Goal: Connect with others: Connect with others

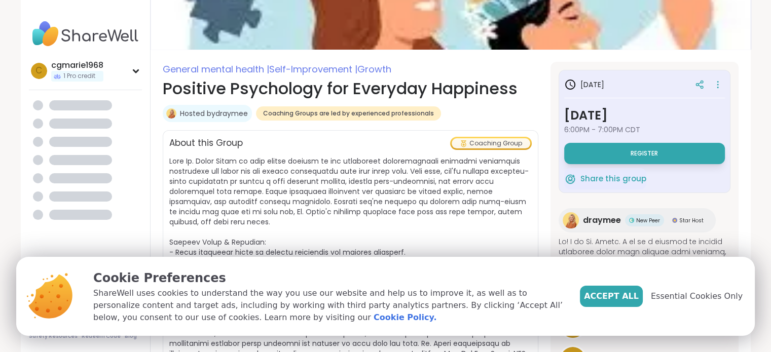
scroll to position [32, 0]
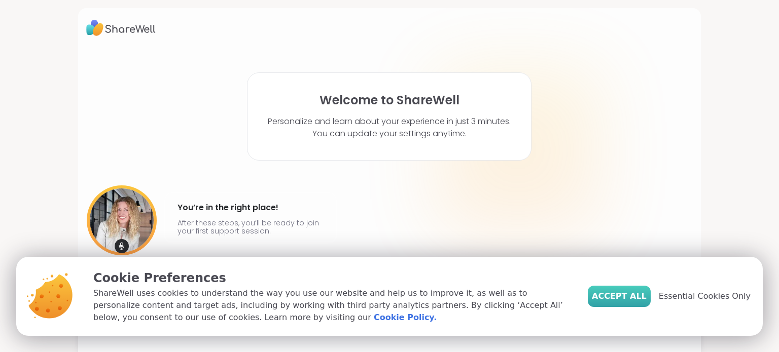
click at [628, 294] on span "Accept All" at bounding box center [619, 297] width 55 height 12
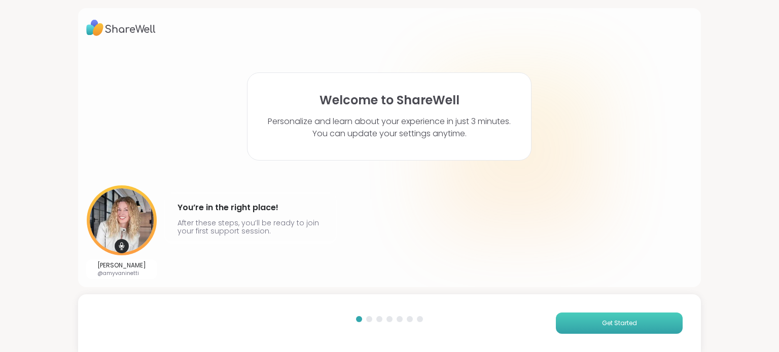
click at [628, 330] on button "Get Started" at bounding box center [619, 323] width 127 height 21
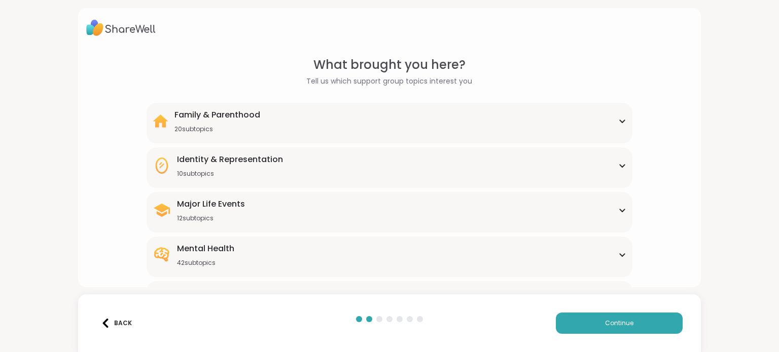
click at [347, 261] on div "Mental Health 42 subtopics" at bounding box center [389, 255] width 473 height 24
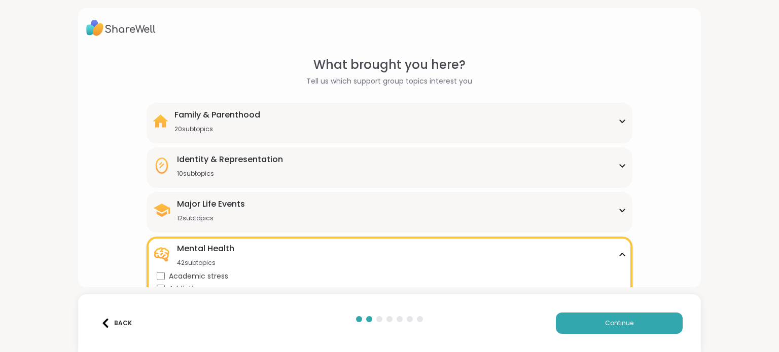
drag, startPoint x: 778, startPoint y: 75, endPoint x: 772, endPoint y: 105, distance: 31.0
click at [771, 88] on html "What brought you here? Tell us which support group topics interest you Family &…" at bounding box center [389, 176] width 779 height 352
click at [619, 273] on div "Academic stress" at bounding box center [391, 276] width 469 height 11
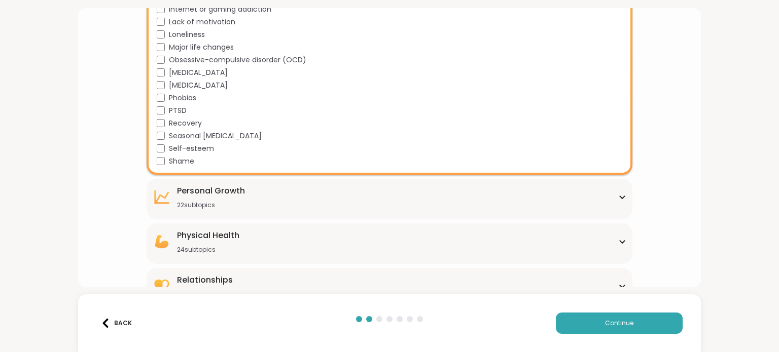
scroll to position [630, 0]
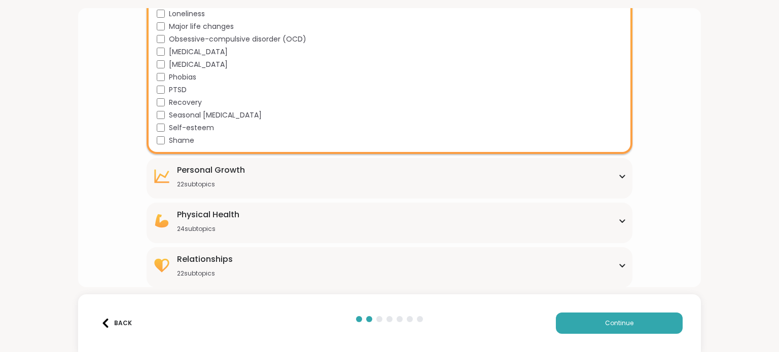
click at [544, 177] on div "[MEDICAL_DATA] 22 subtopics" at bounding box center [389, 176] width 473 height 24
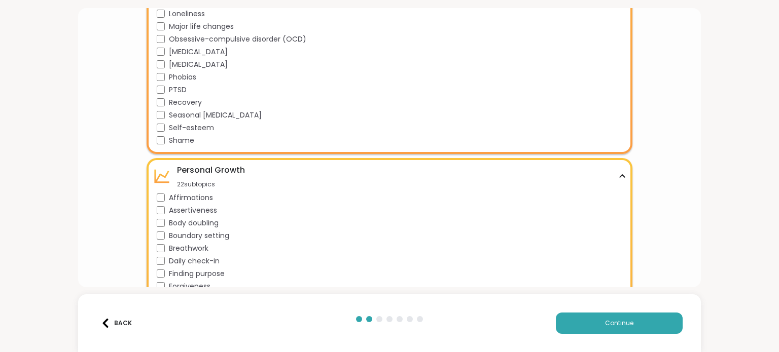
click at [619, 275] on div "Finding purpose" at bounding box center [391, 274] width 469 height 11
click at [615, 278] on div "Finding purpose" at bounding box center [391, 274] width 469 height 11
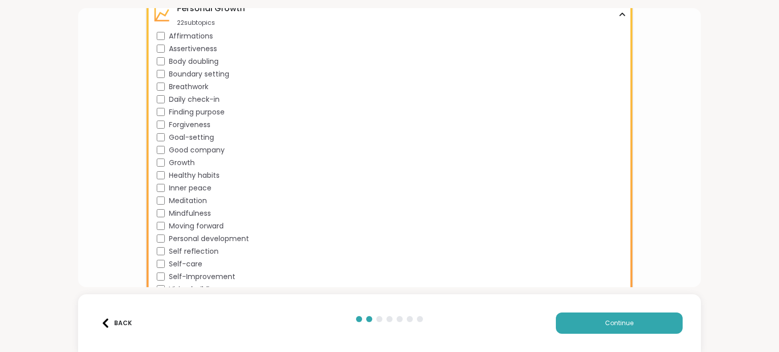
scroll to position [793, 0]
click at [590, 326] on button "Continue" at bounding box center [619, 323] width 127 height 21
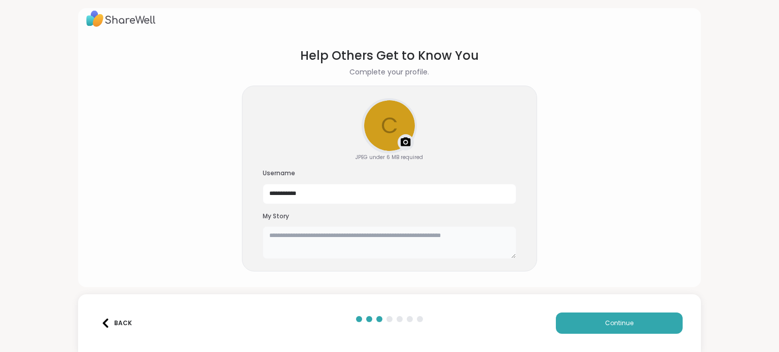
click at [391, 238] on textarea at bounding box center [390, 243] width 254 height 32
type textarea "*"
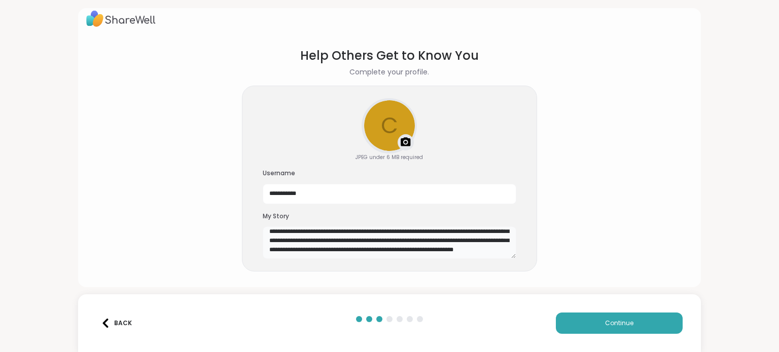
scroll to position [73, 0]
type textarea "**********"
click at [625, 324] on span "Continue" at bounding box center [619, 323] width 28 height 9
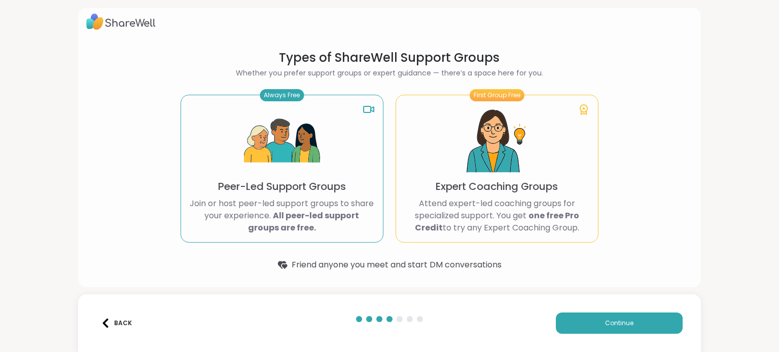
scroll to position [6, 0]
click at [270, 187] on p "Peer-Led Support Groups" at bounding box center [282, 187] width 128 height 14
click at [631, 327] on button "Continue" at bounding box center [619, 323] width 127 height 21
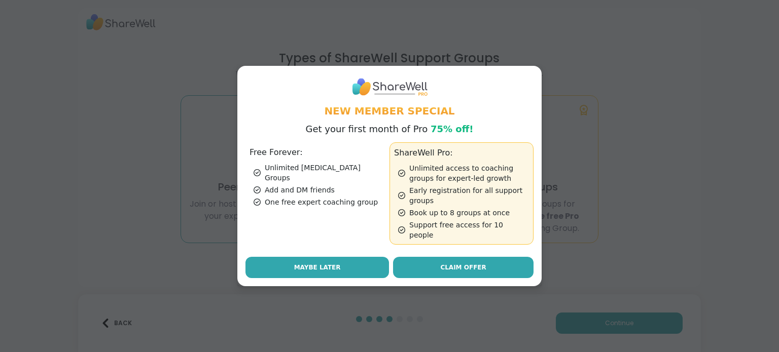
click at [311, 263] on span "Maybe Later" at bounding box center [317, 267] width 47 height 9
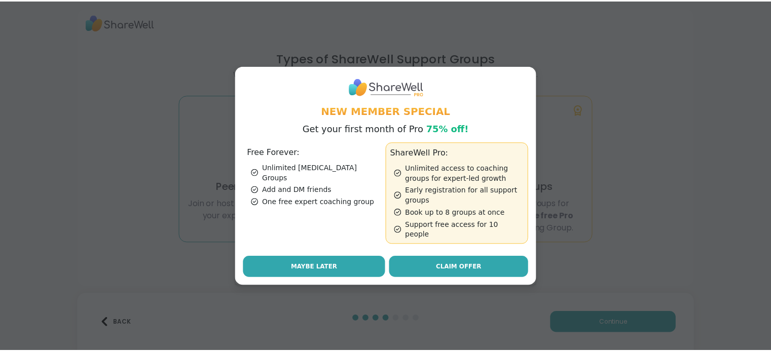
scroll to position [0, 0]
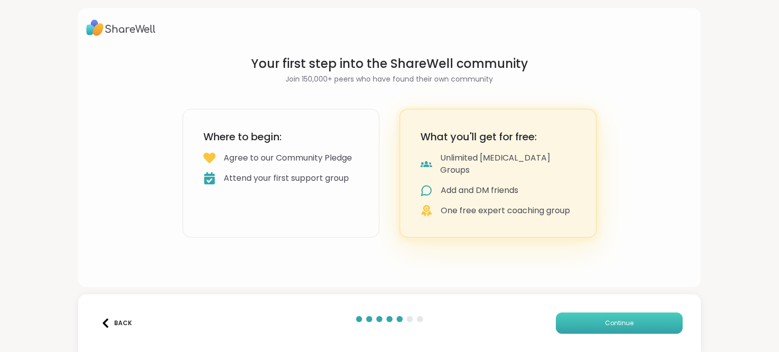
click at [634, 324] on button "Continue" at bounding box center [619, 323] width 127 height 21
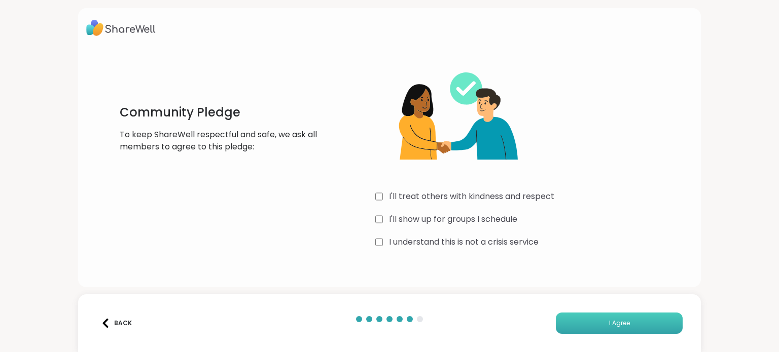
click at [628, 326] on button "I Agree" at bounding box center [619, 323] width 127 height 21
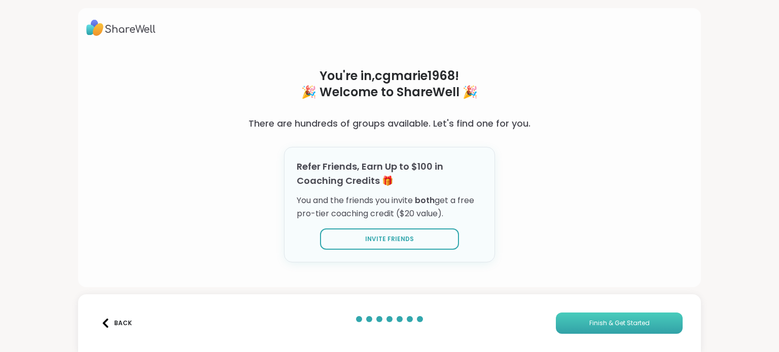
click at [639, 323] on span "Finish & Get Started" at bounding box center [619, 323] width 60 height 9
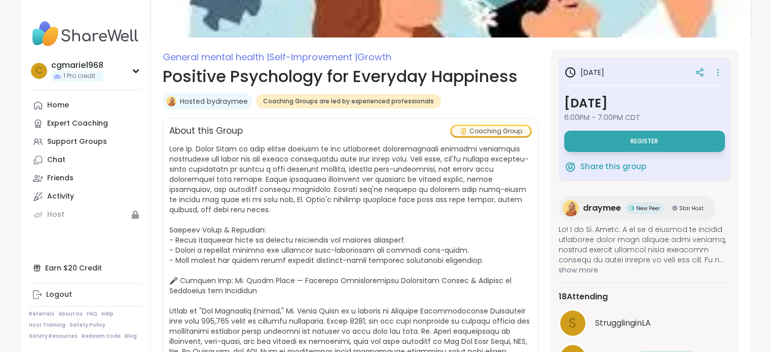
scroll to position [75, 0]
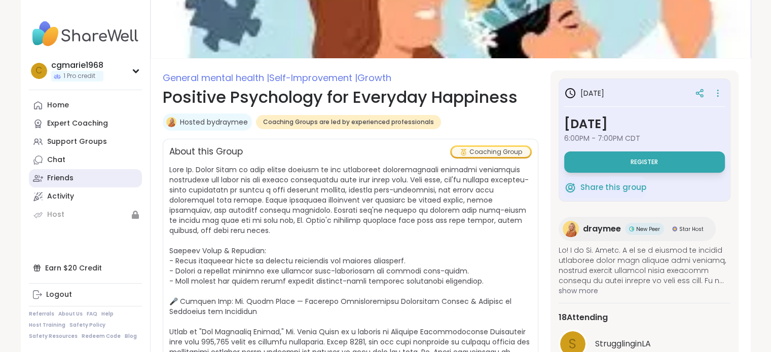
click at [79, 185] on link "Friends" at bounding box center [85, 178] width 113 height 18
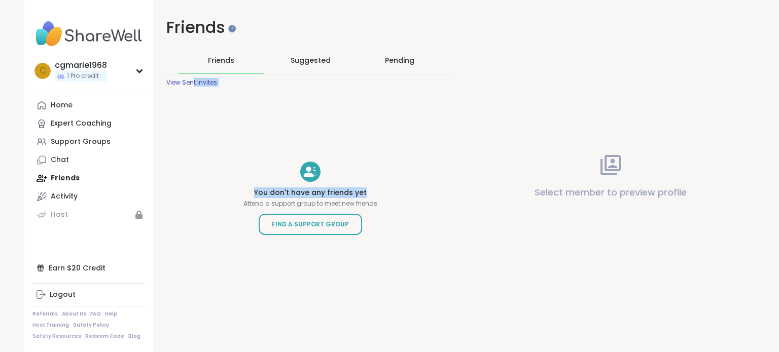
drag, startPoint x: 189, startPoint y: 82, endPoint x: 384, endPoint y: 130, distance: 201.2
click at [383, 129] on div "Friends Friends Suggested Pending View Sent Invites You don't have any friends …" at bounding box center [310, 155] width 312 height 310
click at [387, 137] on div "Friends Friends Suggested Pending View Sent Invites You don't have any friends …" at bounding box center [310, 155] width 312 height 310
click at [318, 54] on div "Suggested" at bounding box center [310, 60] width 85 height 26
click at [217, 63] on span "Friends" at bounding box center [221, 60] width 26 height 10
